Goal: Find specific page/section: Find specific page/section

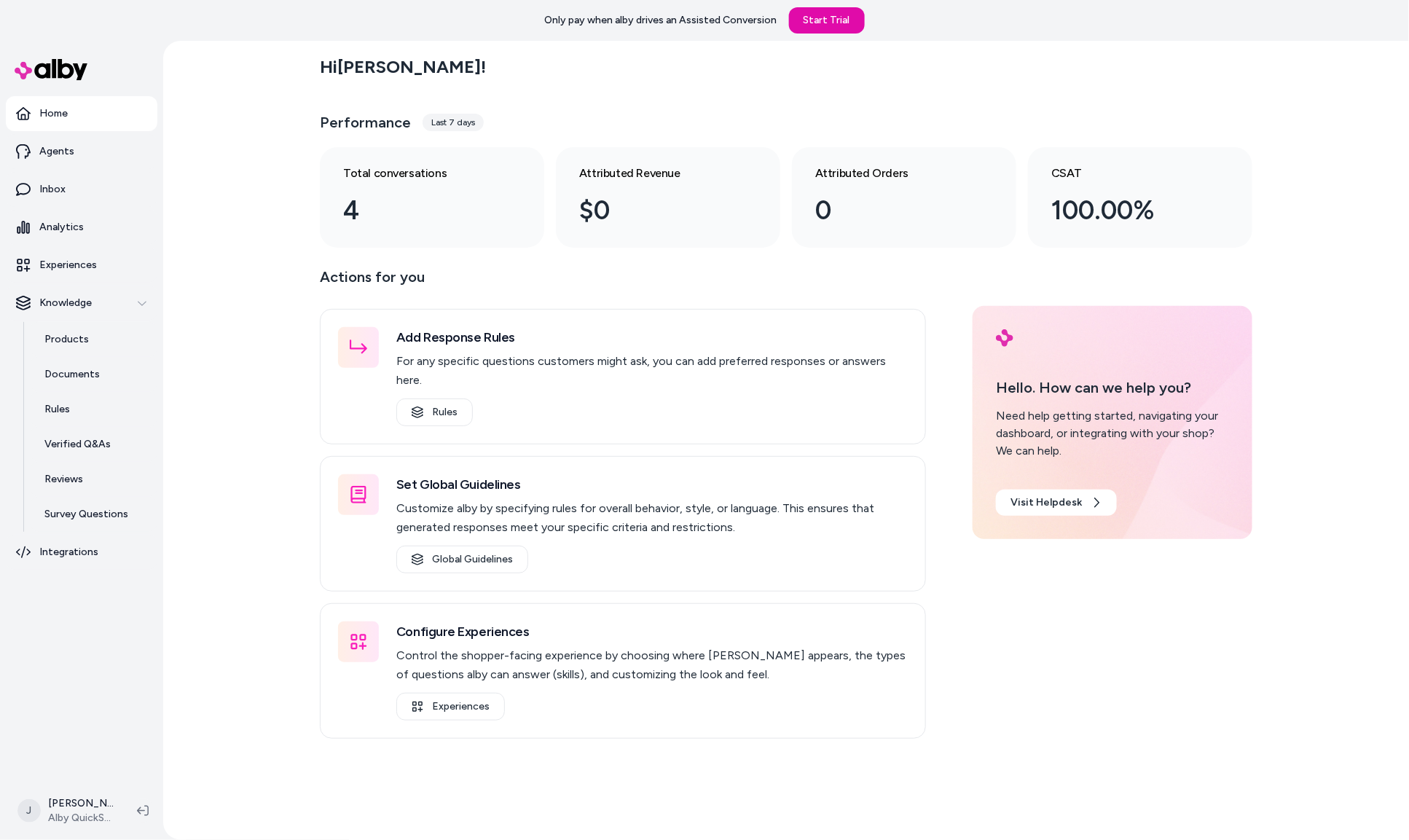
click at [224, 540] on div "Hi [PERSON_NAME] ! Performance Last 7 days Total conversations 4 Attributed Rev…" at bounding box center [787, 440] width 1246 height 799
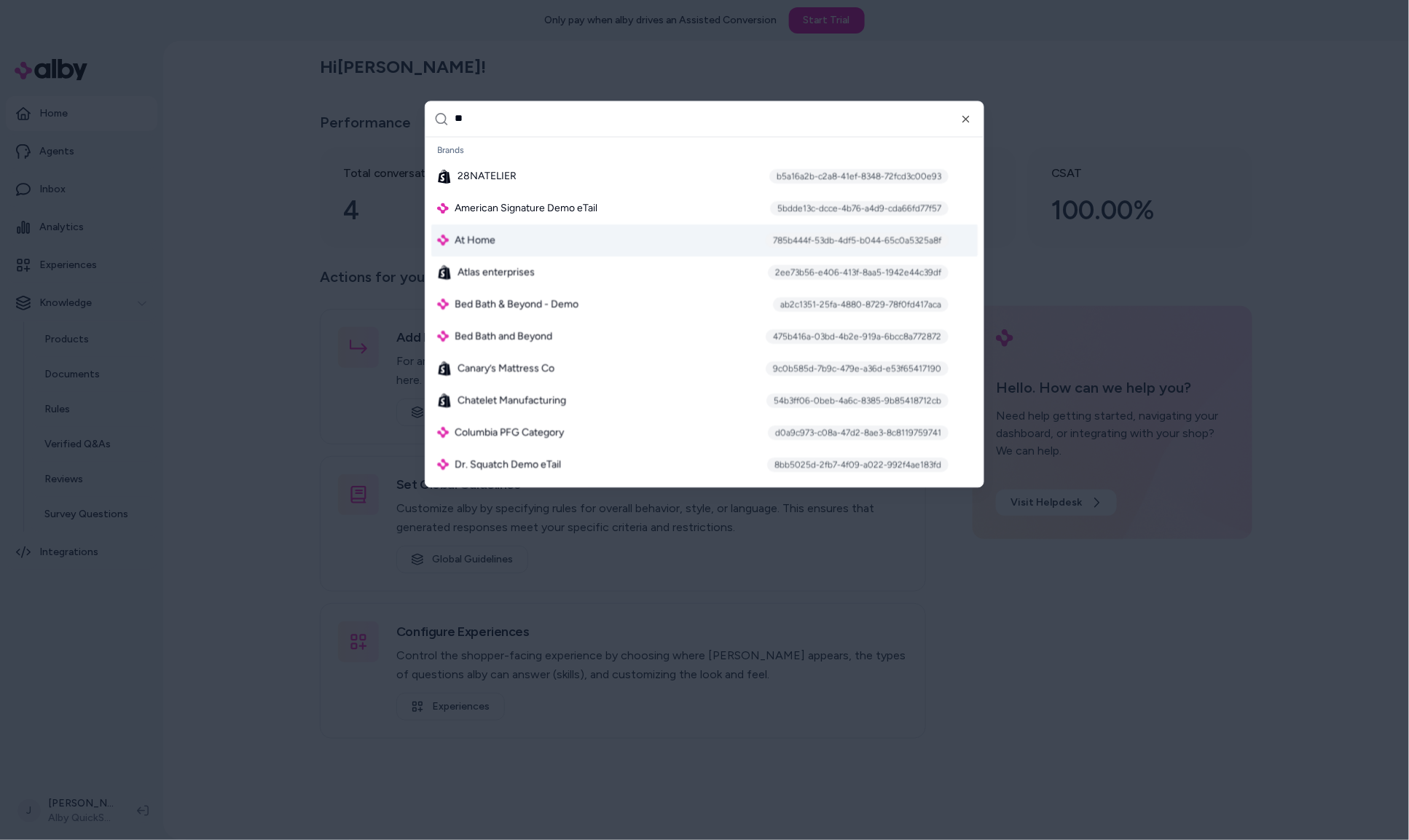
type input "**"
click at [470, 246] on span "At Home" at bounding box center [475, 240] width 41 height 15
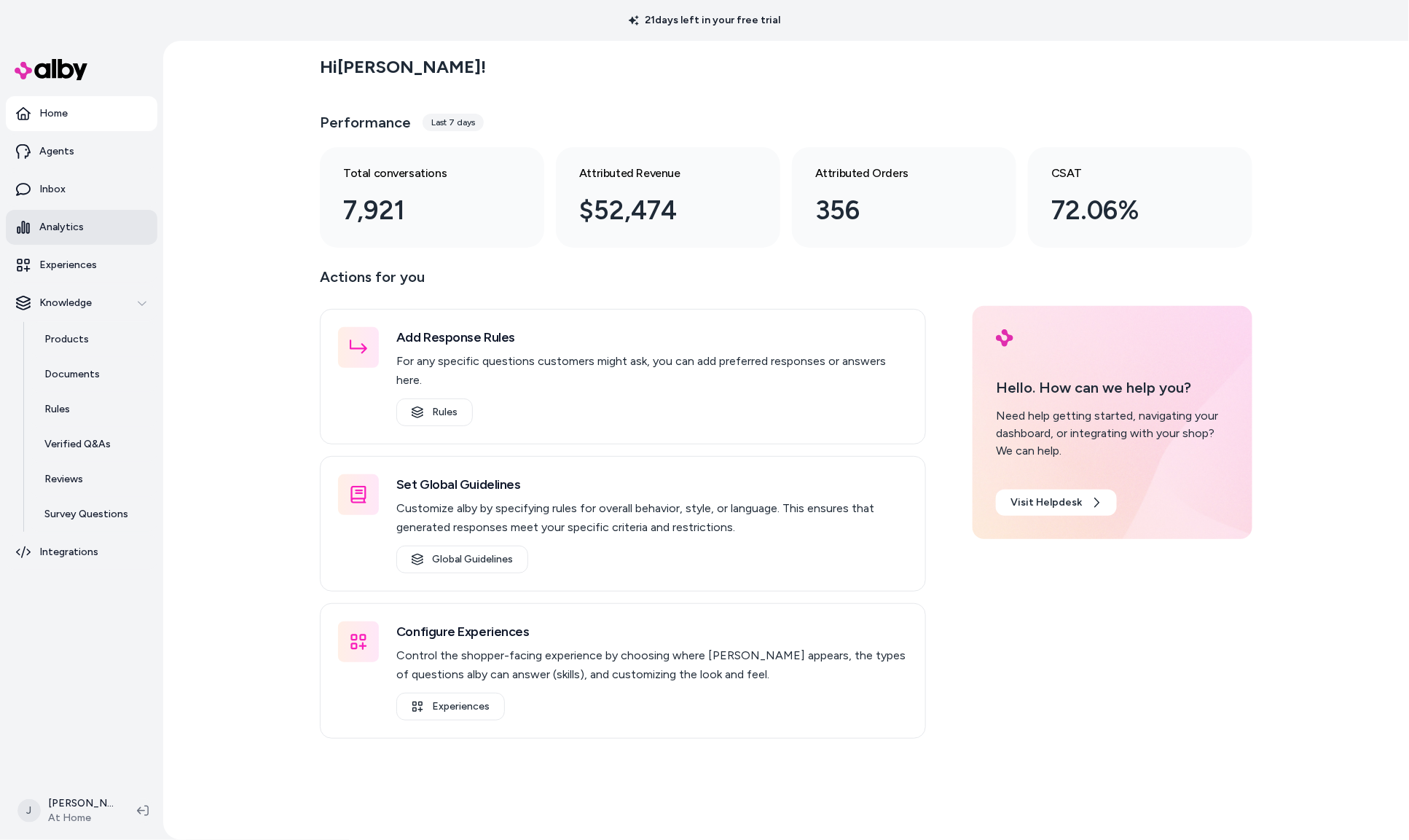
click at [97, 226] on link "Analytics" at bounding box center [82, 227] width 152 height 35
